Goal: Browse casually

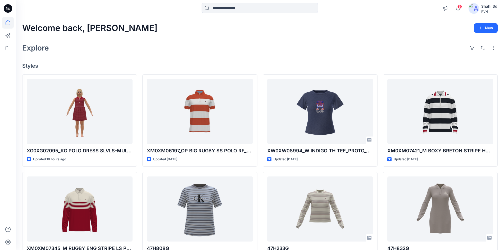
click at [10, 7] on icon at bounding box center [8, 8] width 8 height 8
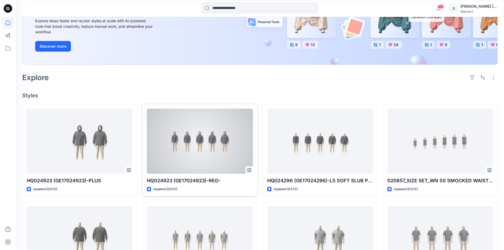
scroll to position [79, 0]
click at [205, 140] on div at bounding box center [200, 140] width 106 height 65
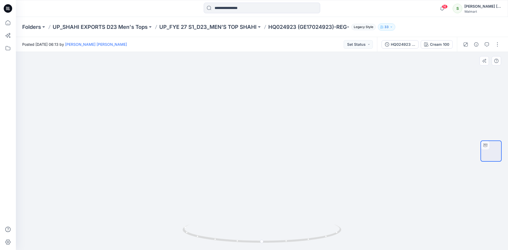
drag, startPoint x: 313, startPoint y: 150, endPoint x: 336, endPoint y: 134, distance: 28.3
drag, startPoint x: 309, startPoint y: 157, endPoint x: 260, endPoint y: 91, distance: 81.3
click at [228, 126] on div at bounding box center [262, 151] width 492 height 198
